Goal: Contribute content

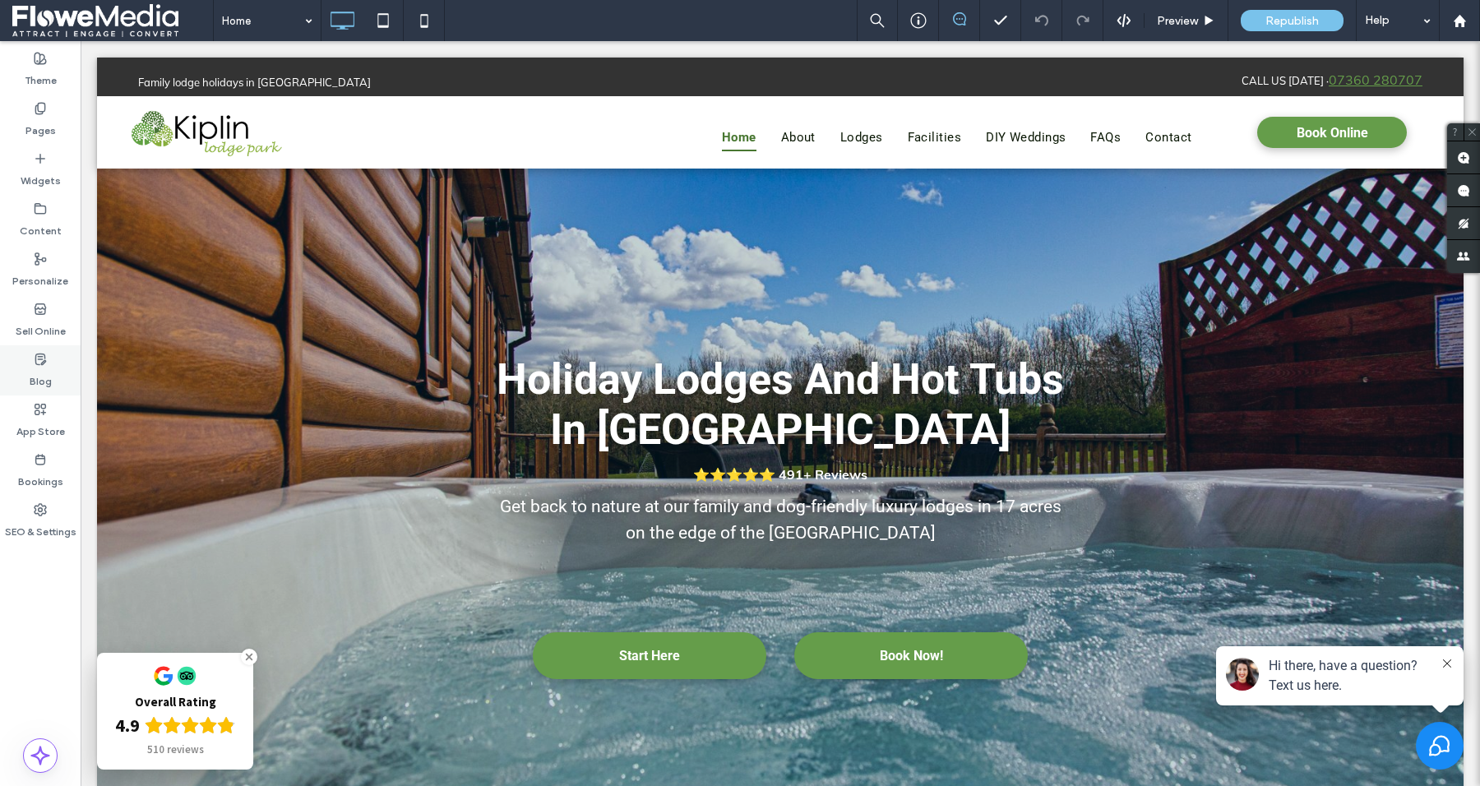
click at [45, 378] on label "Blog" at bounding box center [41, 377] width 22 height 23
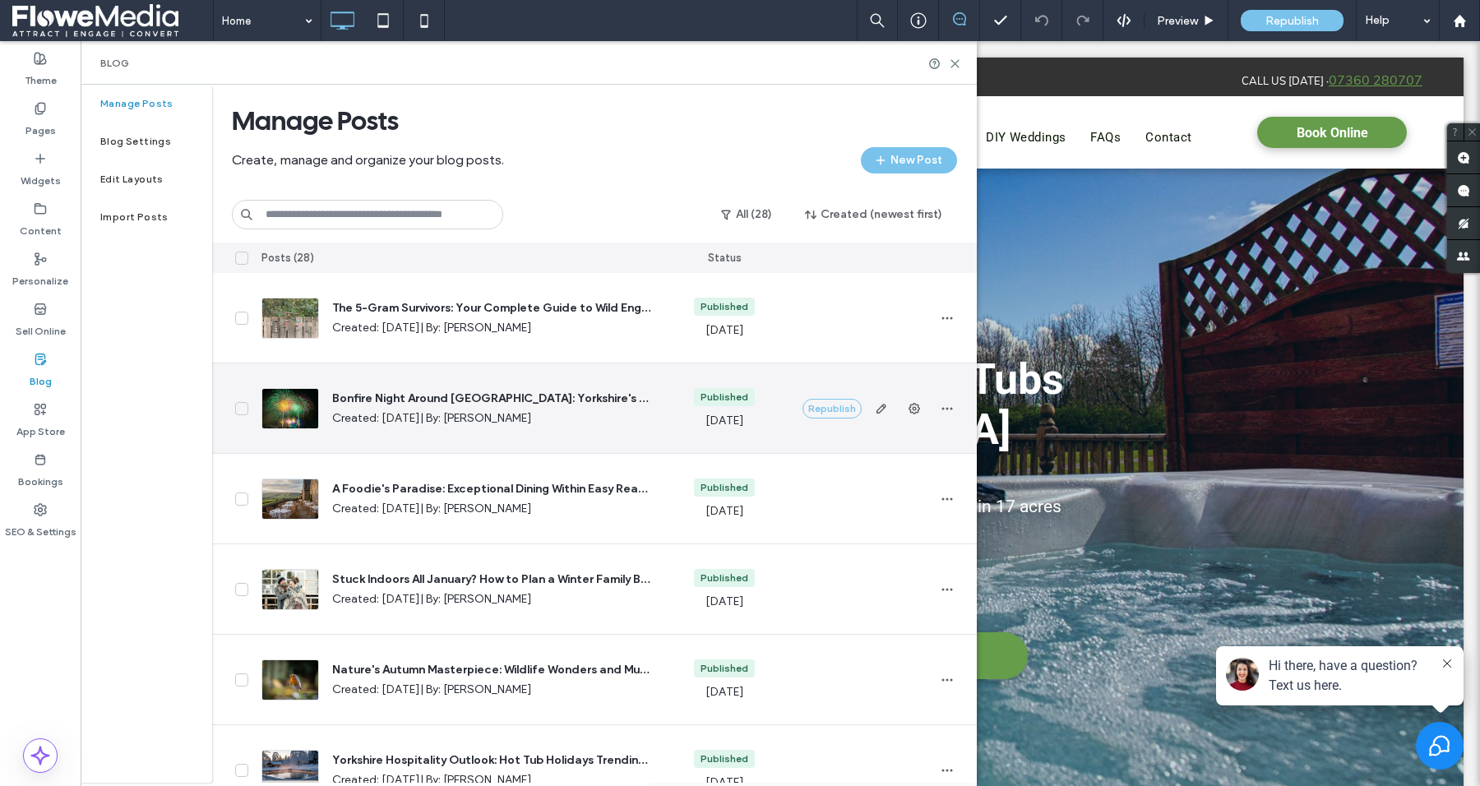
click at [446, 398] on span "Bonfire Night Around [GEOGRAPHIC_DATA]: Yorkshire's Best Firework Displays & [P…" at bounding box center [491, 399] width 318 height 16
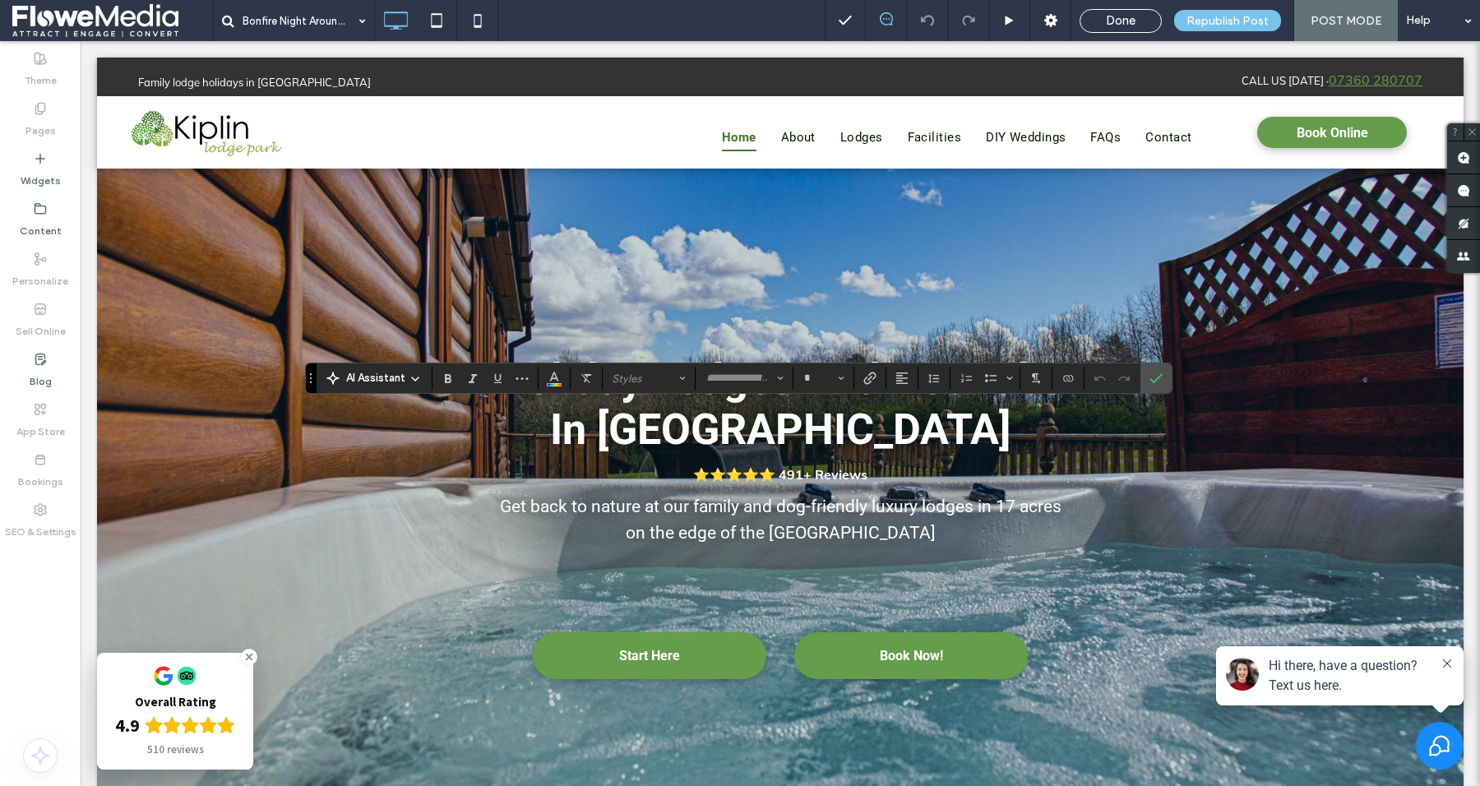
type input "******"
type input "**"
click at [1149, 379] on icon "Confirm" at bounding box center [1155, 378] width 13 height 13
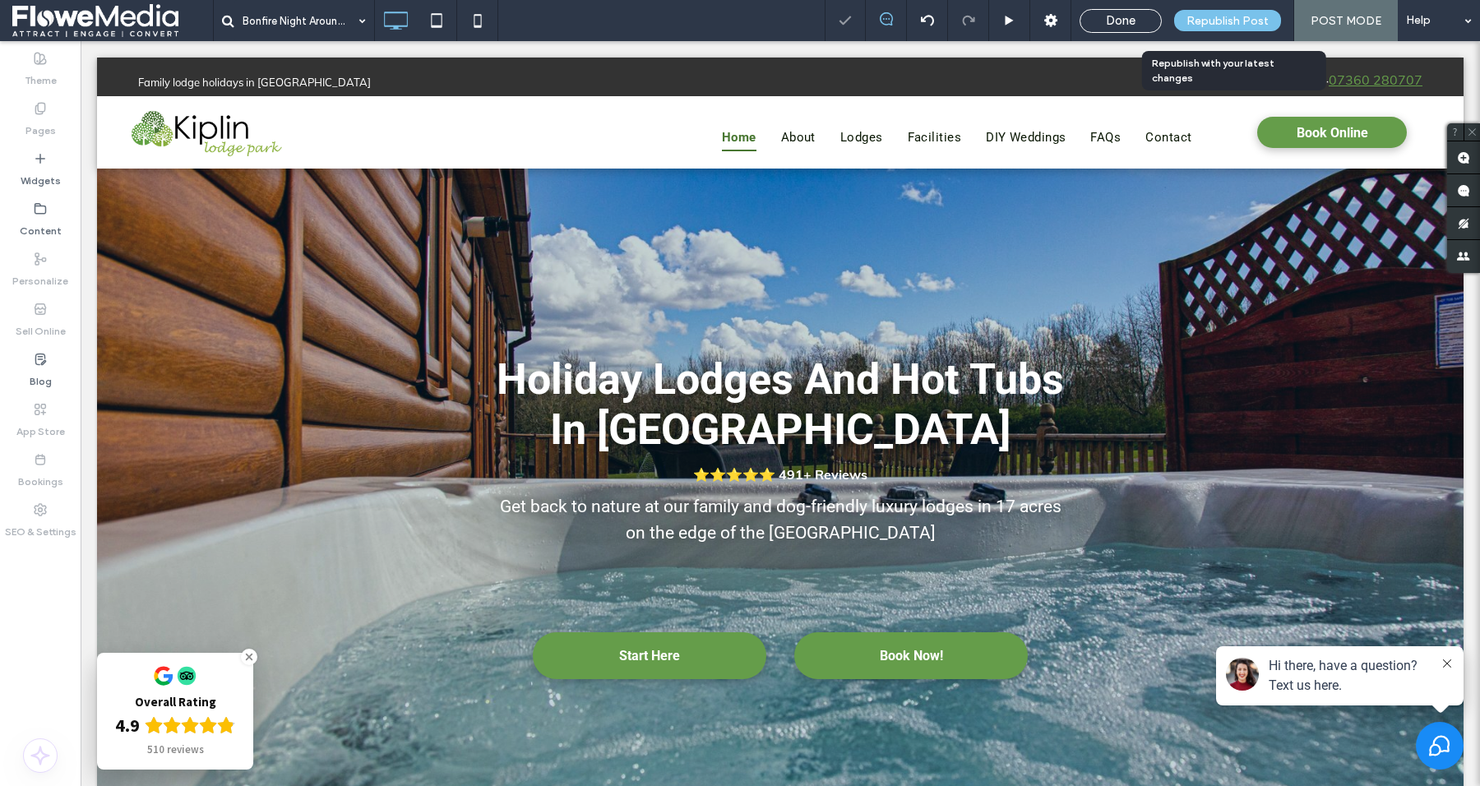
click at [1218, 25] on span "Republish Post" at bounding box center [1227, 21] width 82 height 14
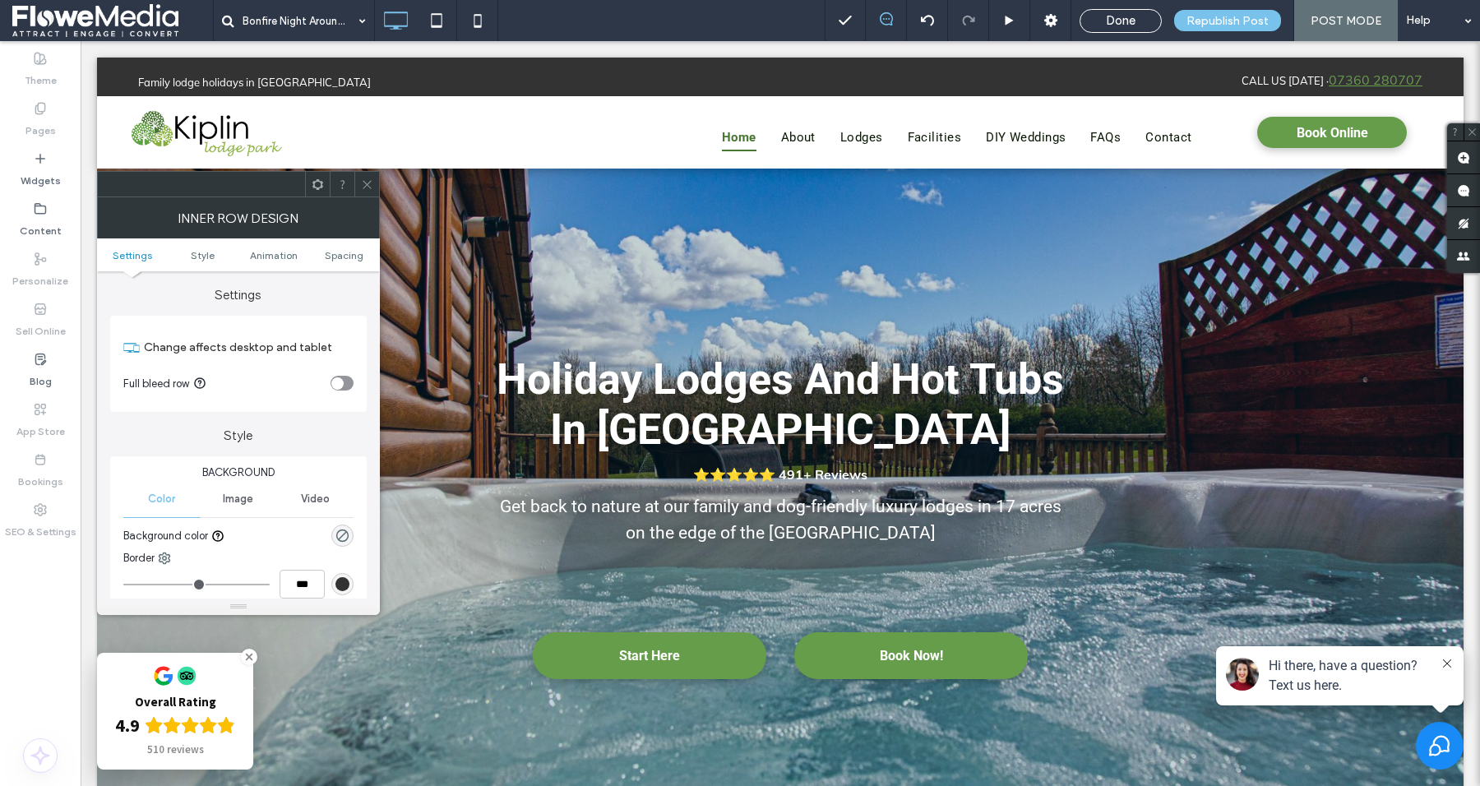
click at [372, 187] on icon at bounding box center [367, 184] width 12 height 12
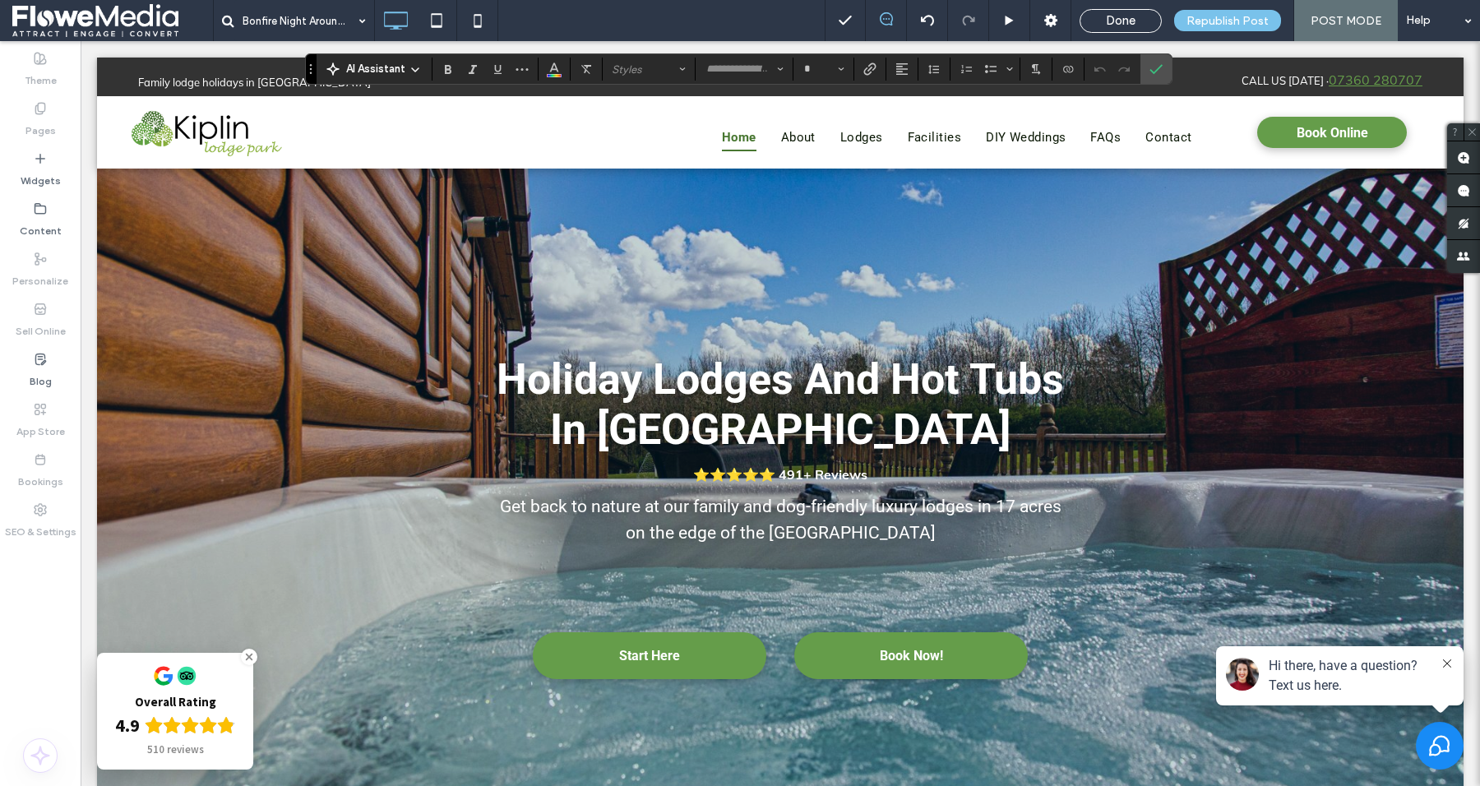
type input "****"
type input "**"
click at [870, 67] on icon "Link" at bounding box center [869, 68] width 13 height 13
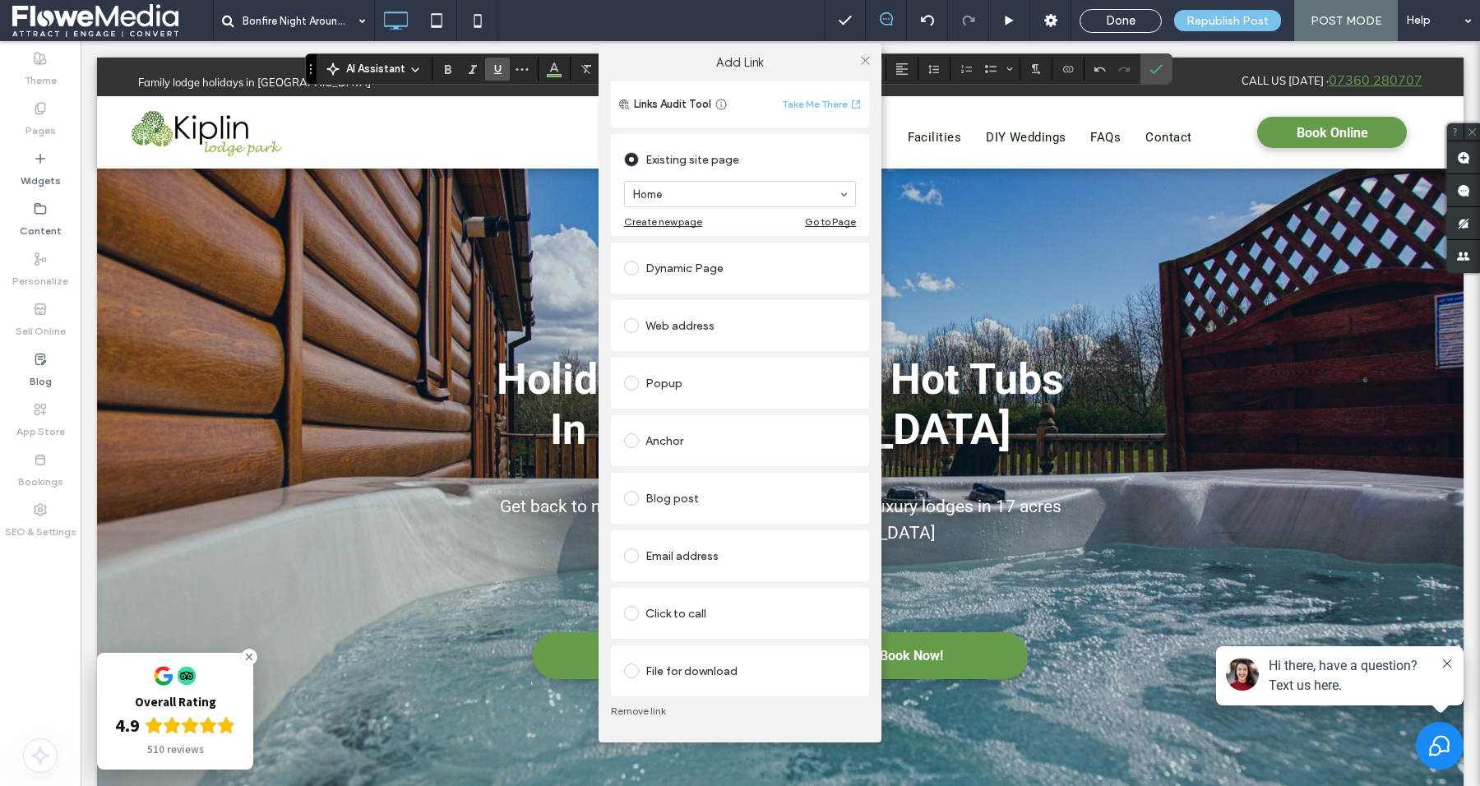
click at [664, 609] on div "Click to call" at bounding box center [740, 613] width 232 height 26
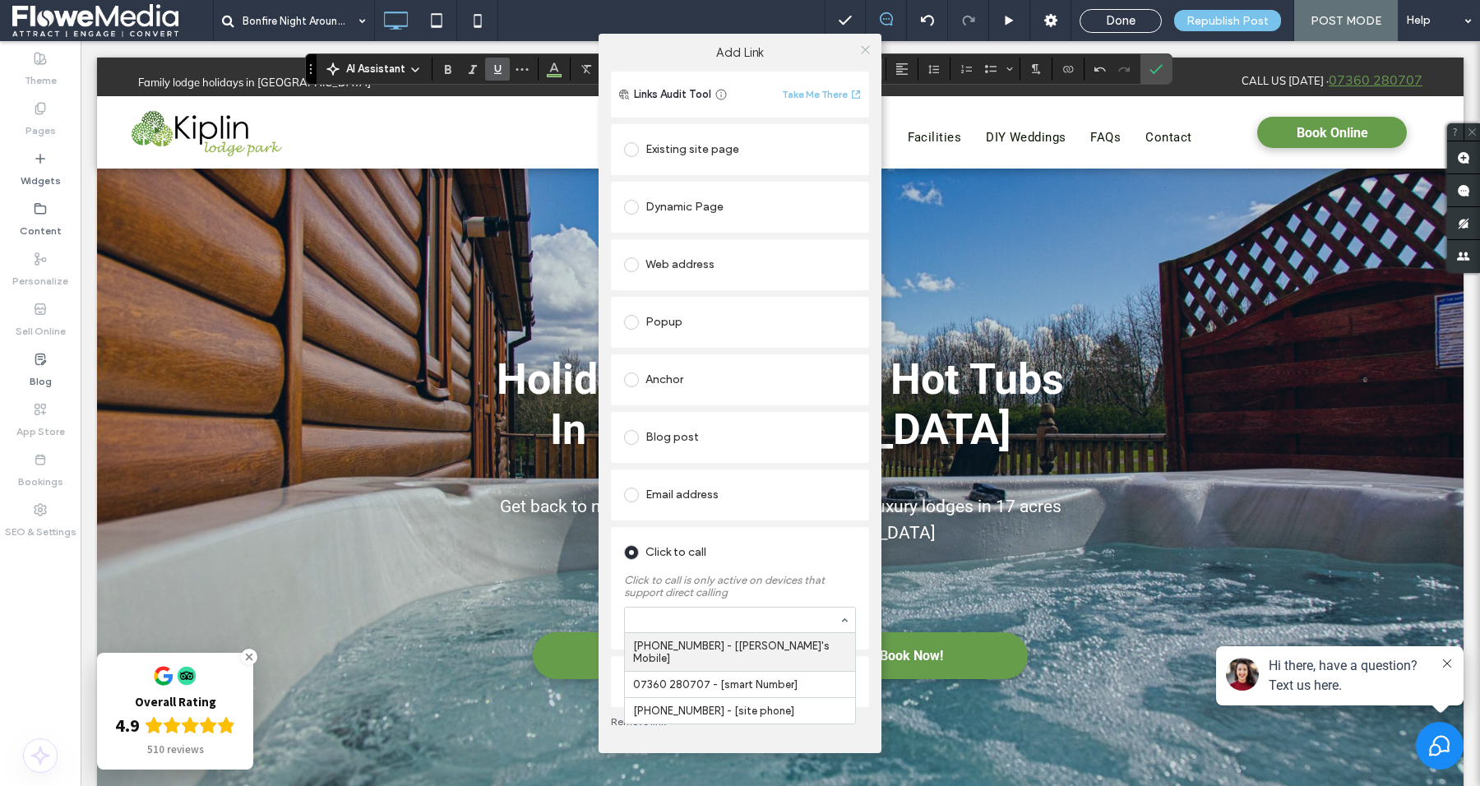
click at [866, 52] on div "Add Link Links Audit Tool Take Me There Existing site page Home Create new page…" at bounding box center [740, 393] width 283 height 719
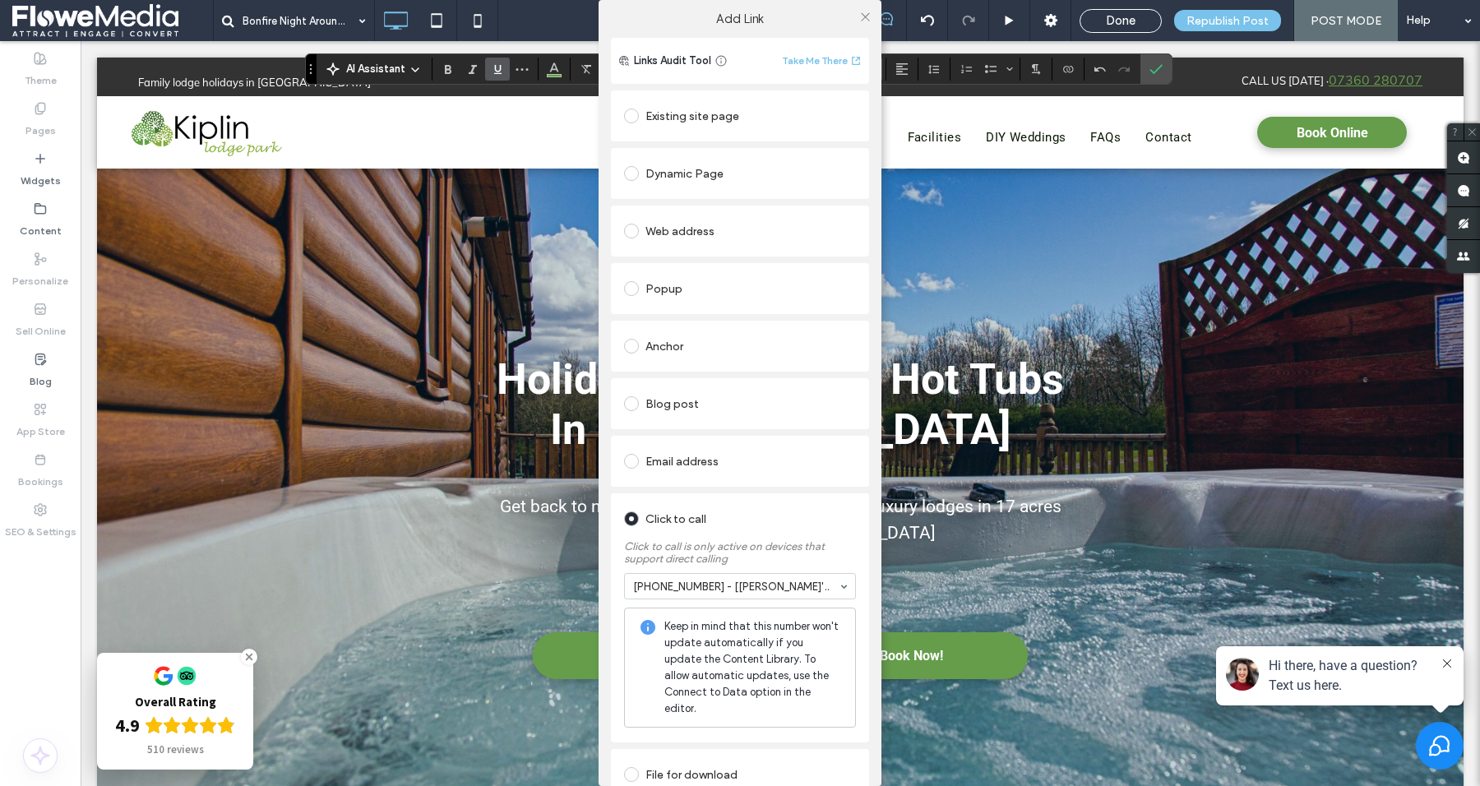
click at [853, 21] on div at bounding box center [865, 16] width 25 height 25
click at [859, 17] on icon at bounding box center [865, 17] width 12 height 12
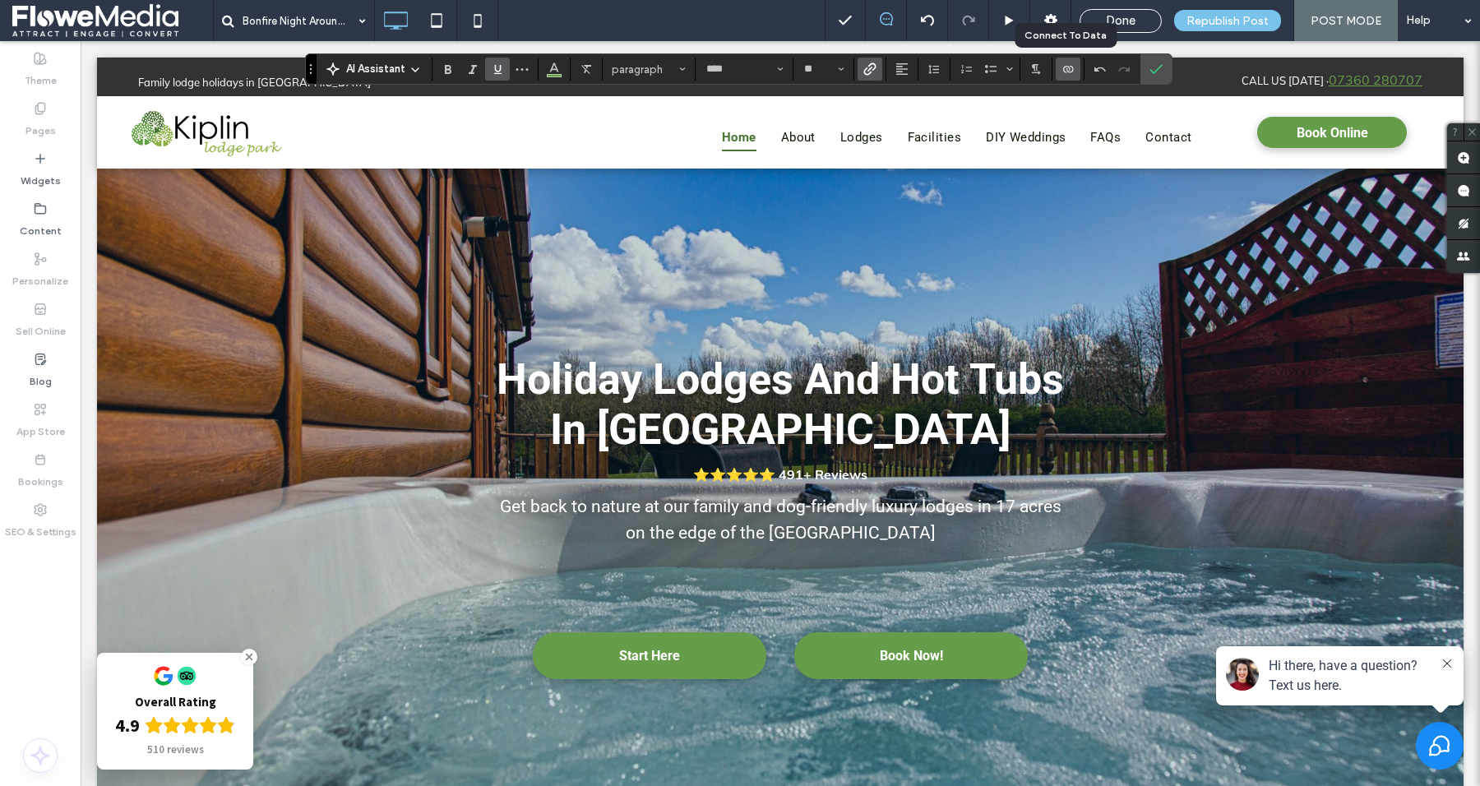
click at [1071, 62] on label "Connect To Data" at bounding box center [1068, 69] width 25 height 23
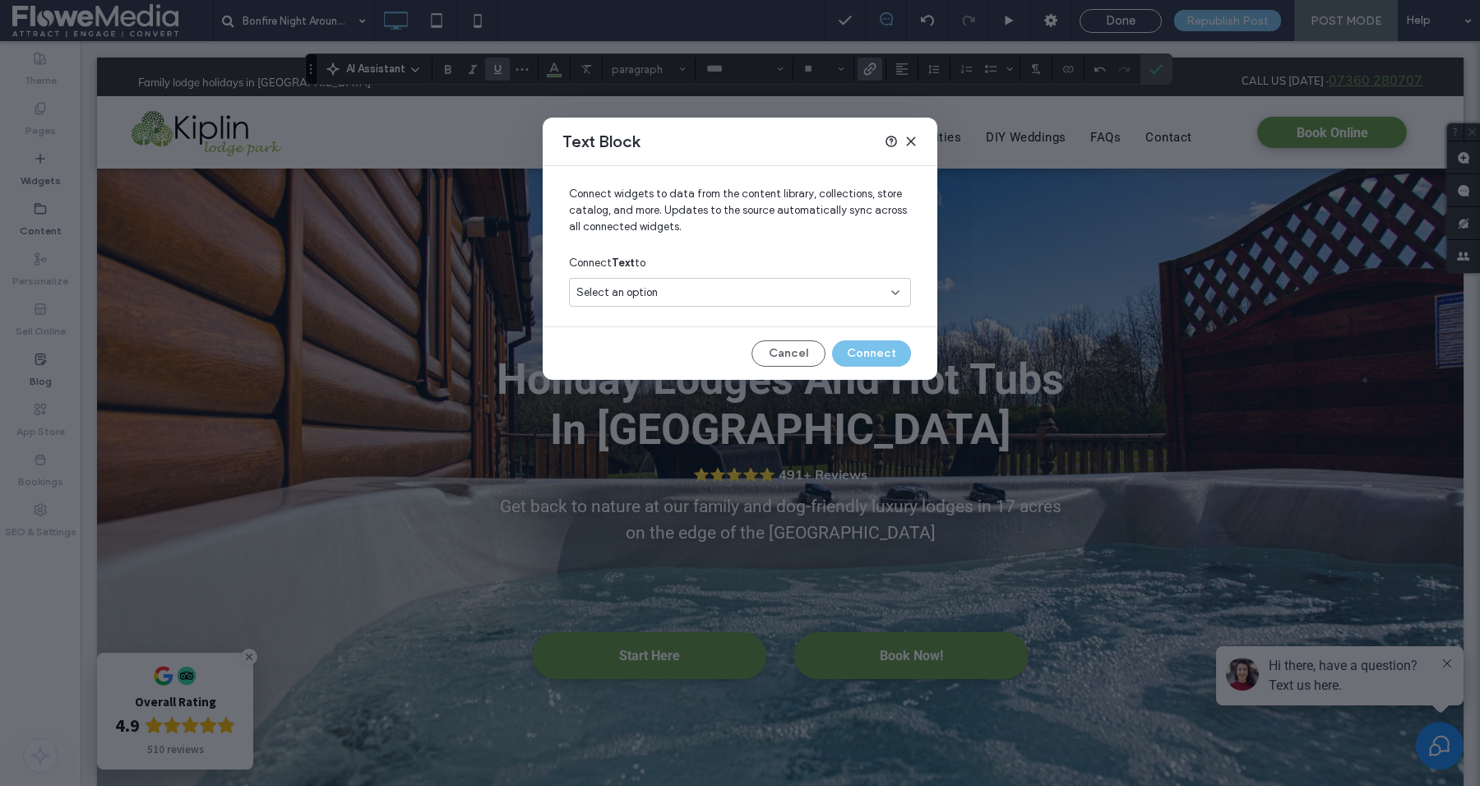
click at [792, 284] on div "Select an option" at bounding box center [730, 292] width 308 height 16
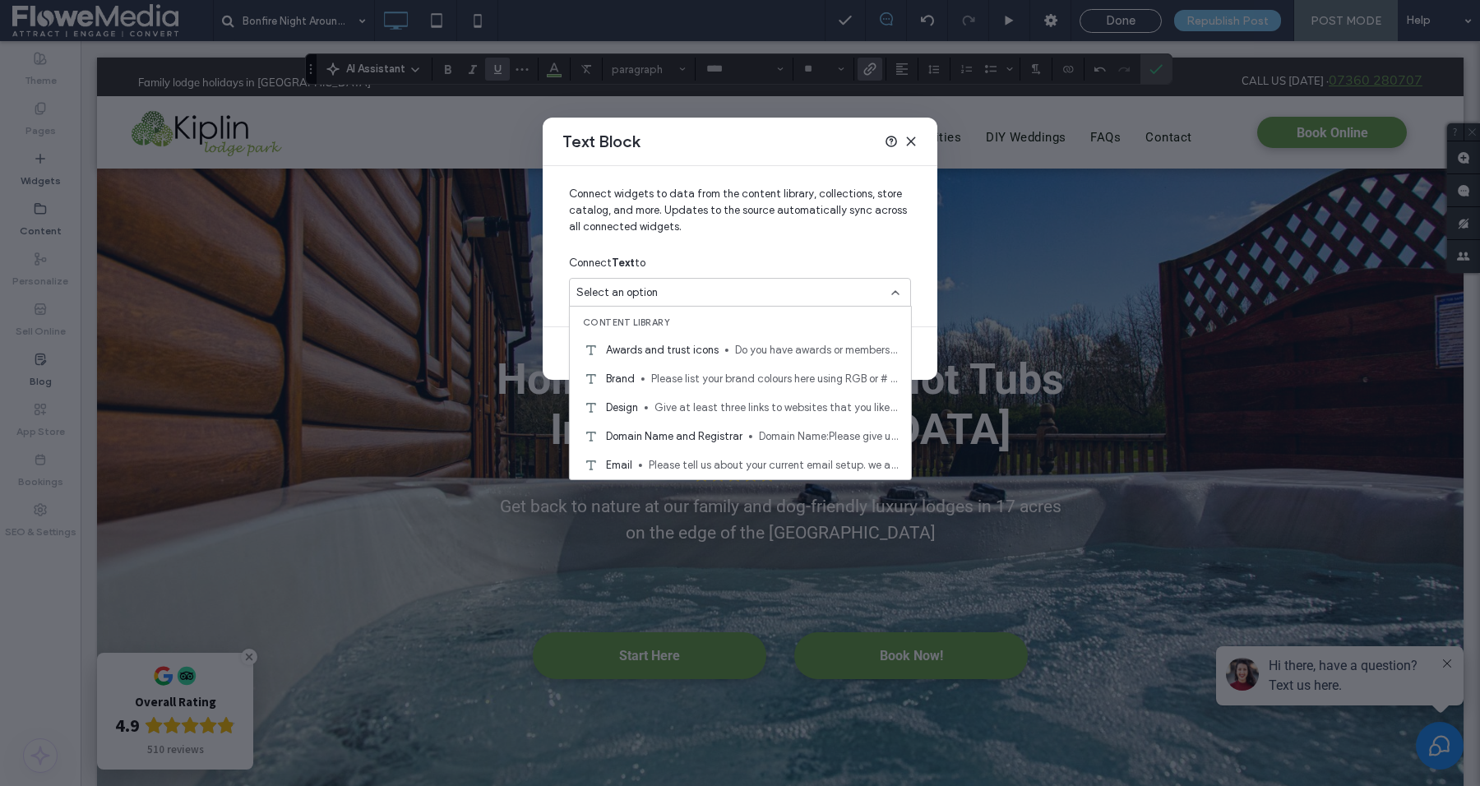
click at [792, 284] on div "Select an option" at bounding box center [730, 292] width 308 height 16
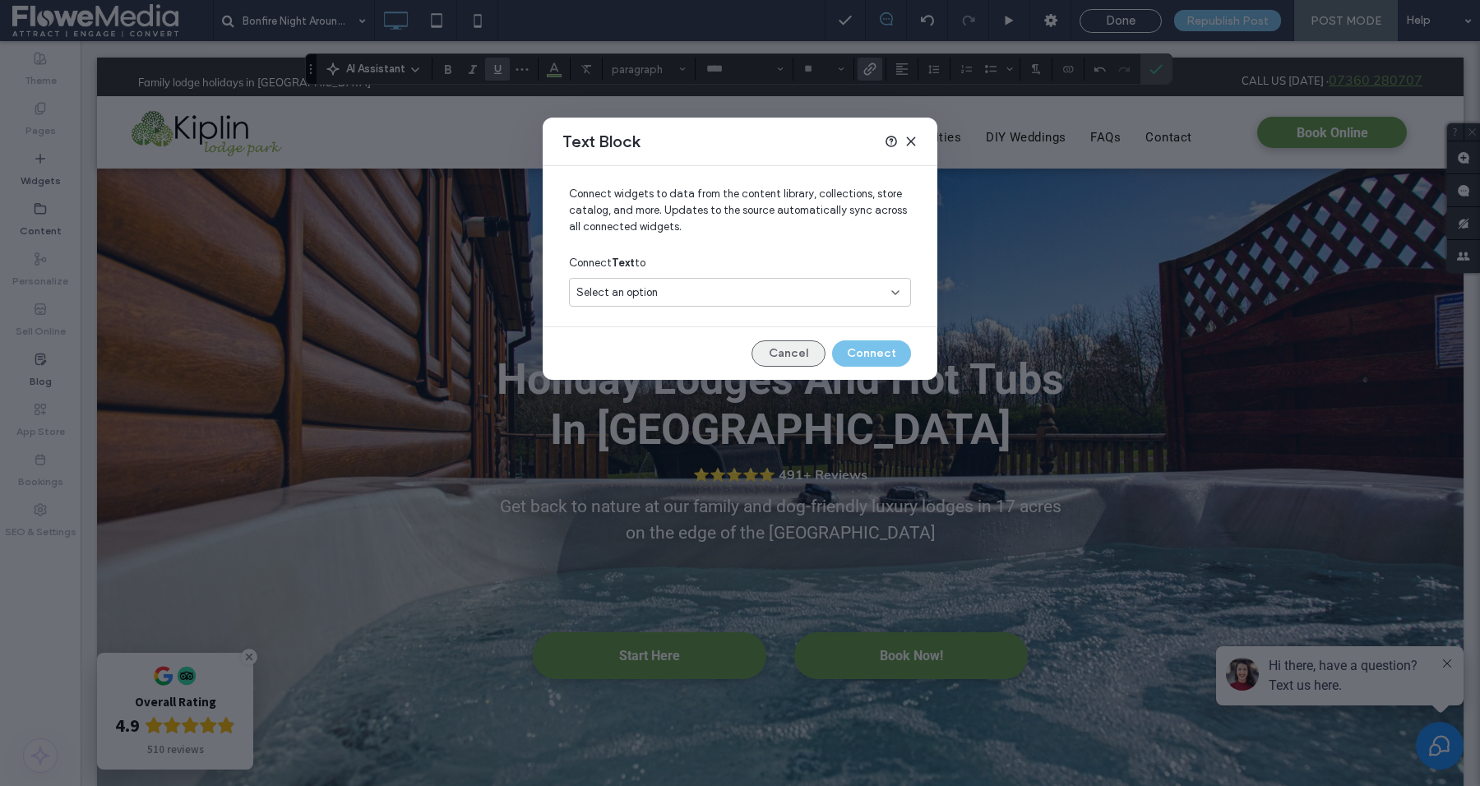
click at [792, 347] on button "Cancel" at bounding box center [789, 353] width 74 height 26
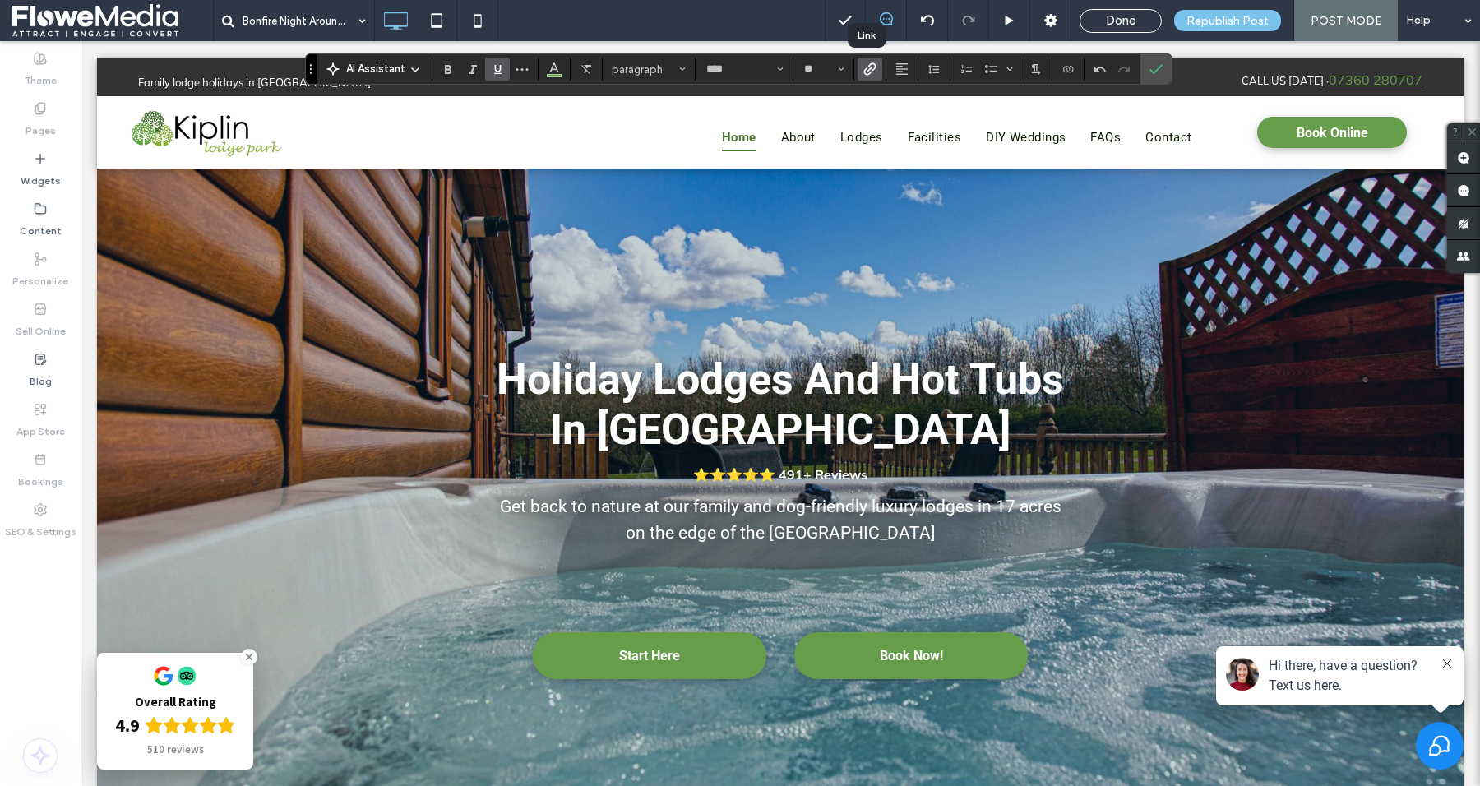
click at [869, 64] on use "Link" at bounding box center [870, 68] width 12 height 12
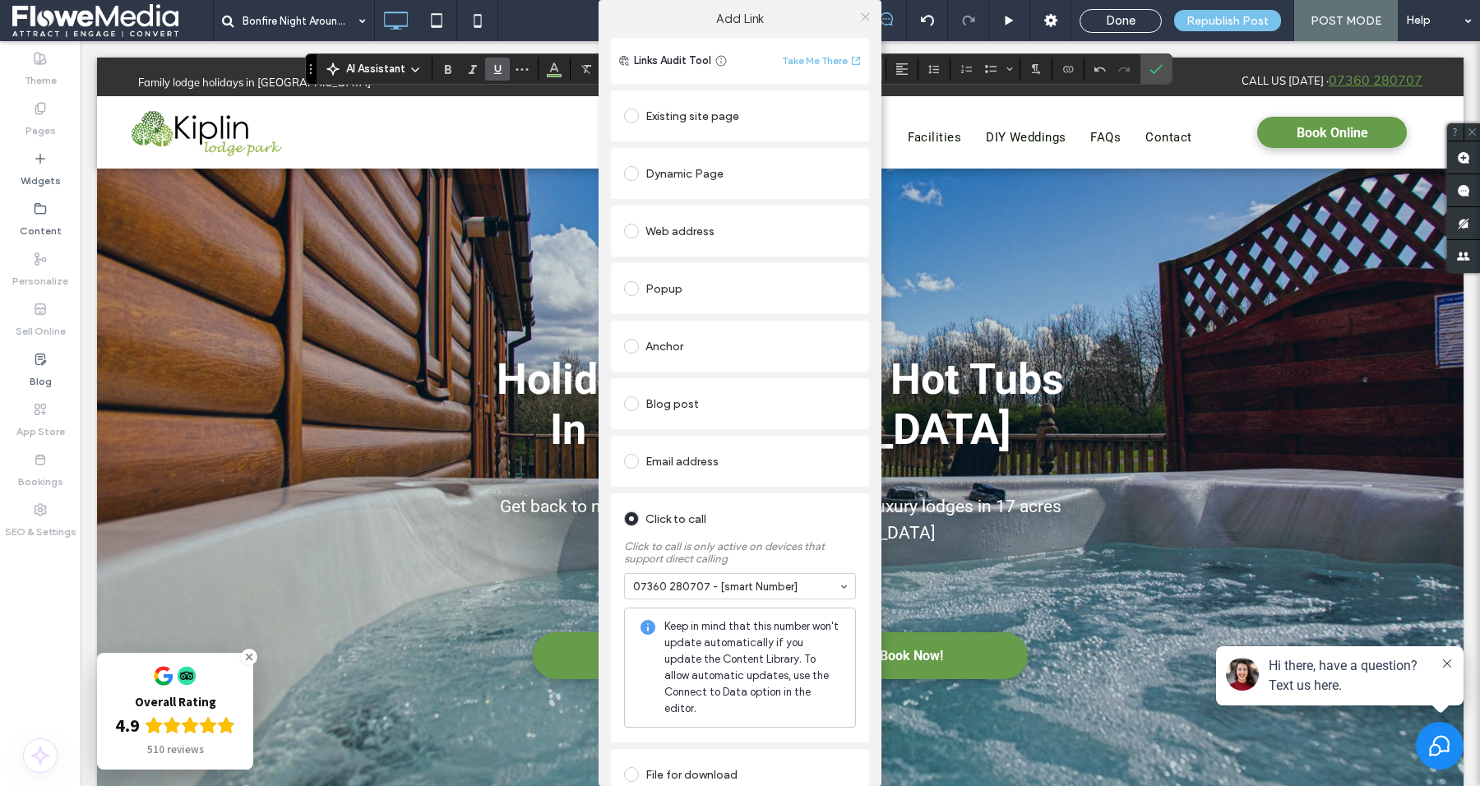
click at [859, 14] on icon at bounding box center [865, 17] width 12 height 12
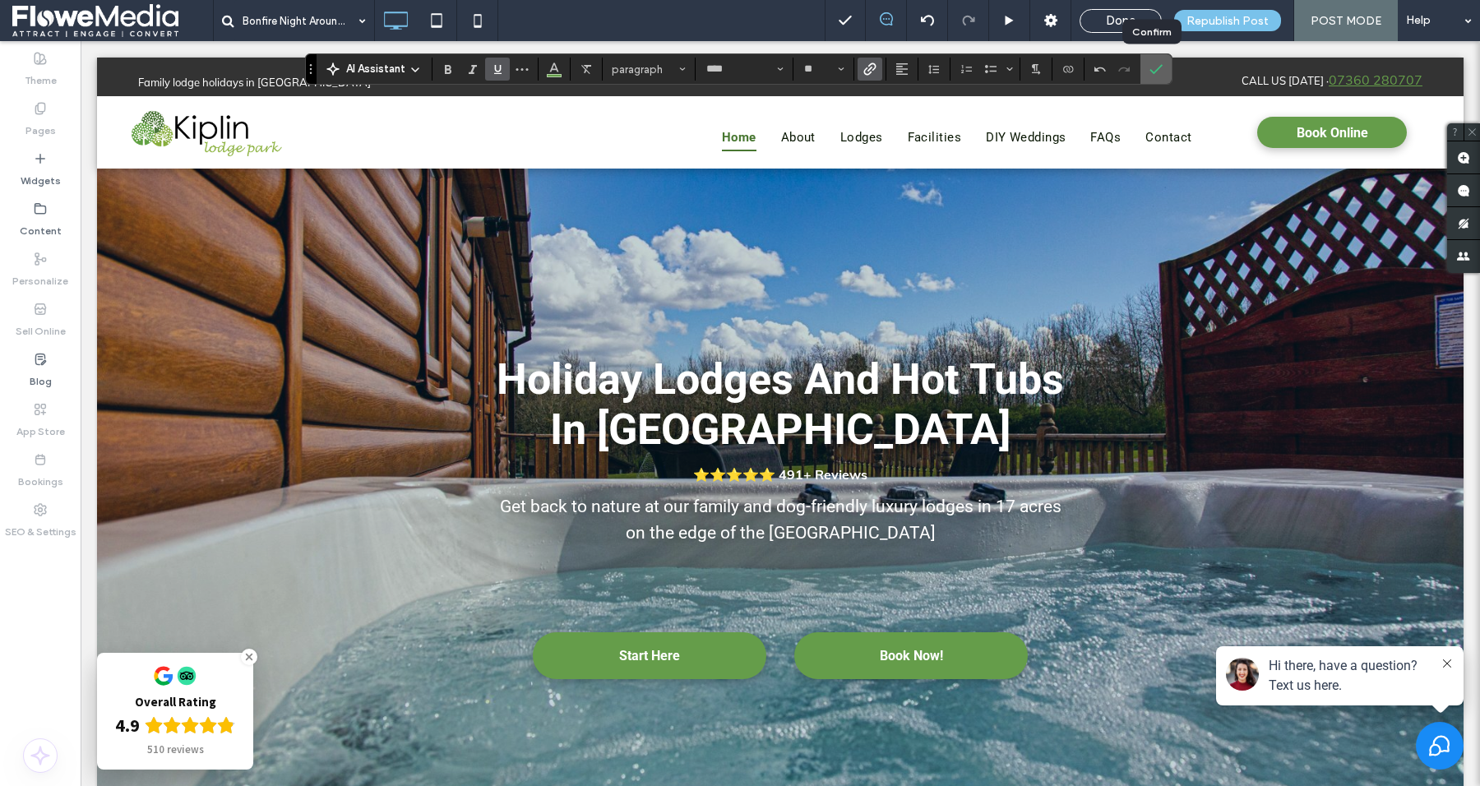
click at [1149, 78] on span "Confirm" at bounding box center [1152, 69] width 7 height 30
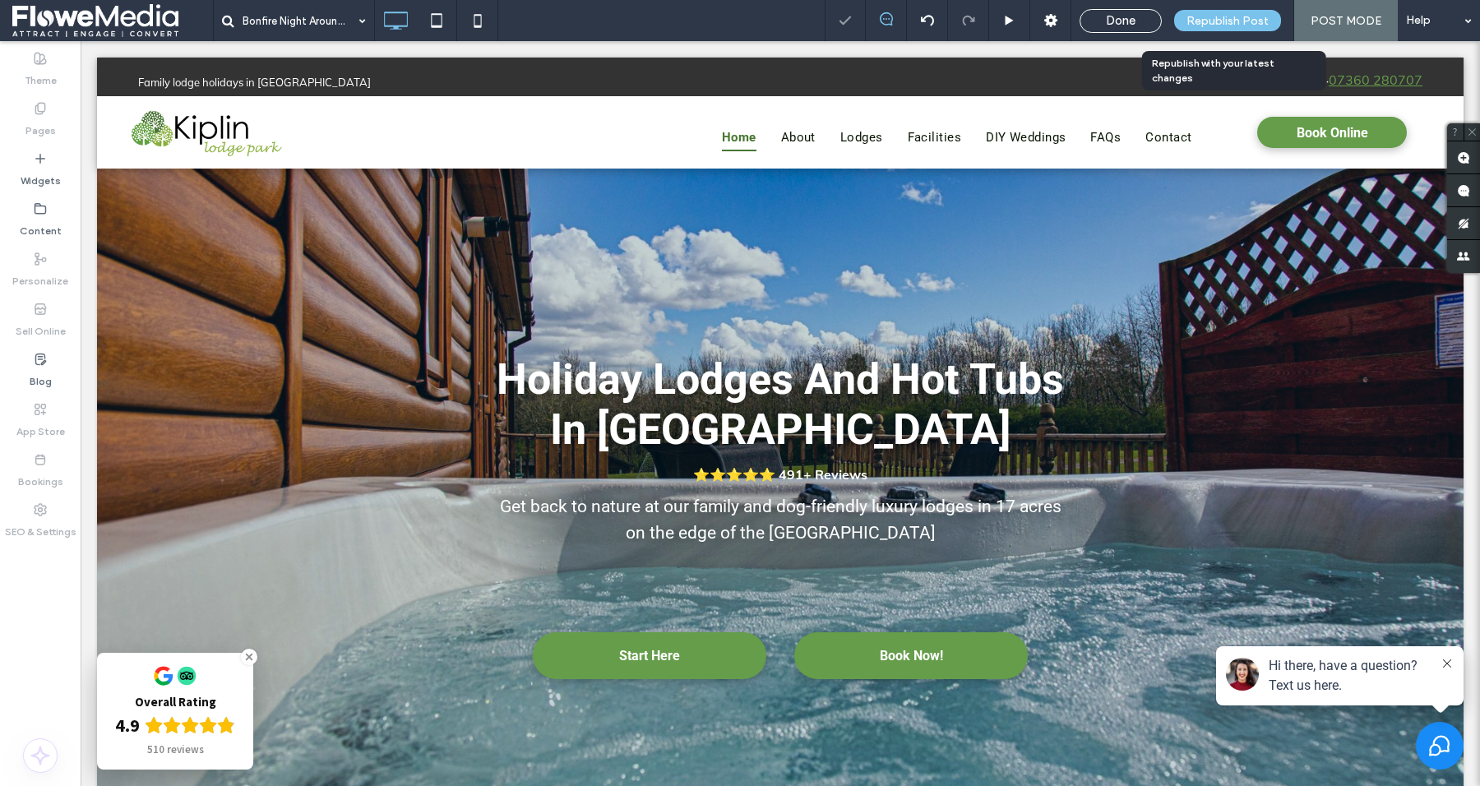
click at [1221, 21] on span "Republish Post" at bounding box center [1227, 21] width 82 height 14
click at [1126, 21] on span "Done" at bounding box center [1121, 20] width 30 height 15
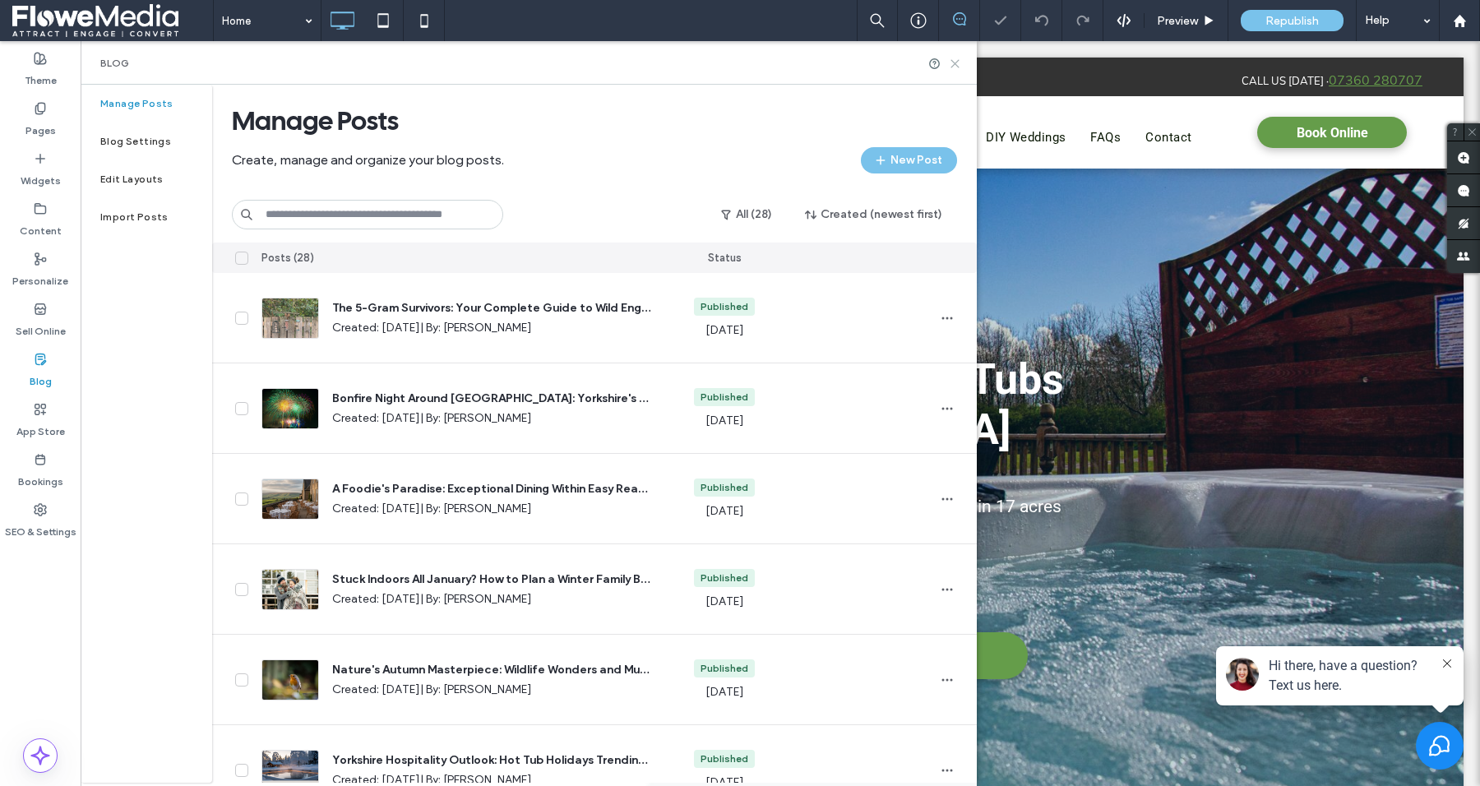
click at [955, 66] on icon at bounding box center [955, 64] width 12 height 12
